Goal: Task Accomplishment & Management: Complete application form

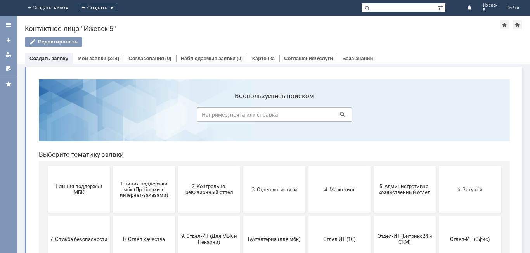
click at [84, 58] on link "Мои заявки" at bounding box center [92, 58] width 29 height 6
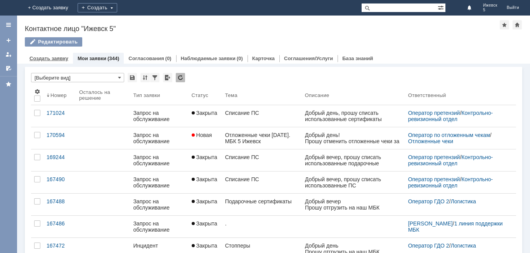
click at [48, 61] on link "Создать заявку" at bounding box center [48, 58] width 39 height 6
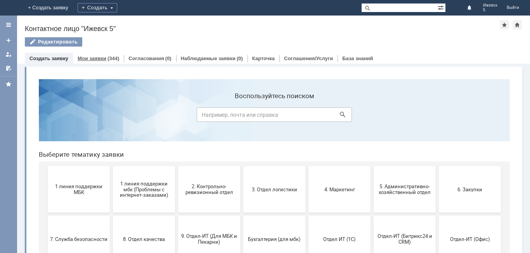
click at [91, 53] on div "Мои заявки (344)" at bounding box center [98, 58] width 51 height 11
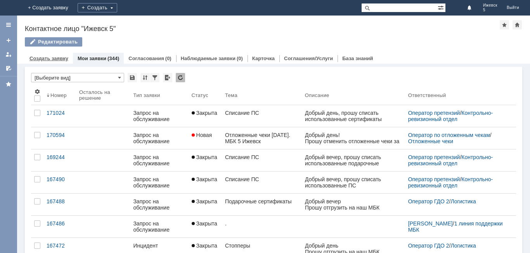
click at [46, 59] on link "Создать заявку" at bounding box center [48, 58] width 39 height 6
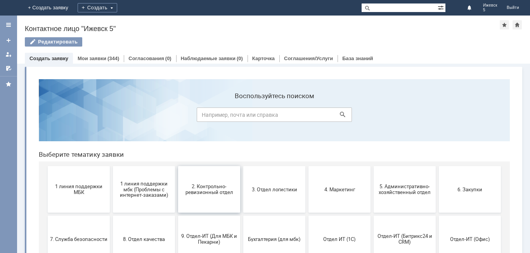
click at [202, 181] on button "2. Контрольно-ревизионный отдел" at bounding box center [209, 189] width 62 height 47
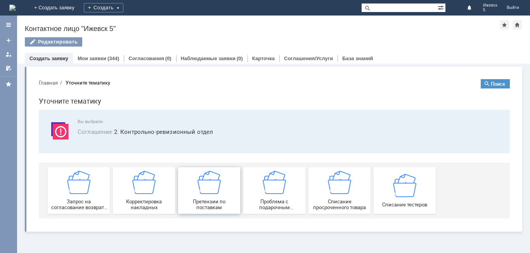
click at [211, 183] on img at bounding box center [208, 182] width 23 height 23
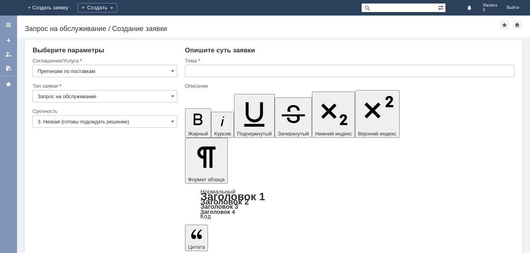
click at [9, 8] on img at bounding box center [9, 8] width 0 height 0
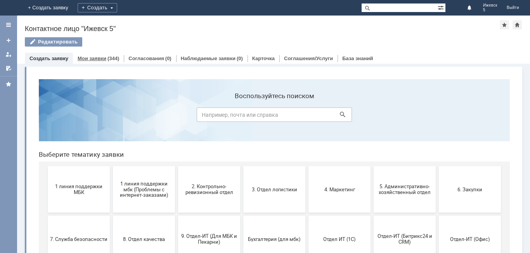
click at [88, 55] on div "Мои заявки (344)" at bounding box center [98, 58] width 51 height 11
